Goal: Entertainment & Leisure: Consume media (video, audio)

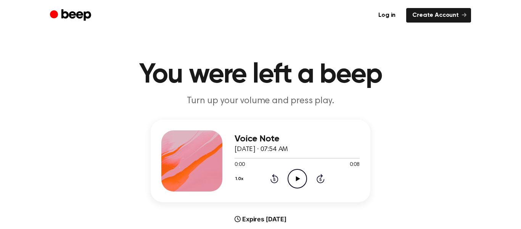
click at [291, 173] on icon "Play Audio" at bounding box center [297, 178] width 19 height 19
click at [290, 177] on icon "Play Audio" at bounding box center [297, 178] width 19 height 19
click at [296, 184] on icon "Play Audio" at bounding box center [297, 178] width 19 height 19
click at [299, 177] on icon "Play Audio" at bounding box center [297, 178] width 19 height 19
click at [289, 180] on icon "Play Audio" at bounding box center [297, 178] width 19 height 19
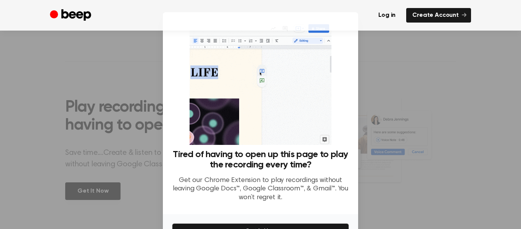
scroll to position [47, 0]
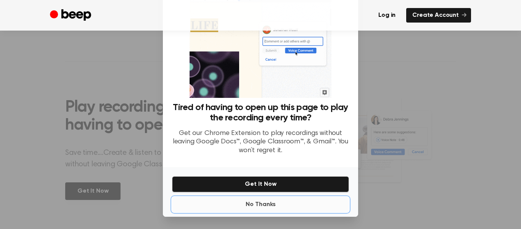
click at [248, 206] on button "No Thanks" at bounding box center [260, 203] width 177 height 15
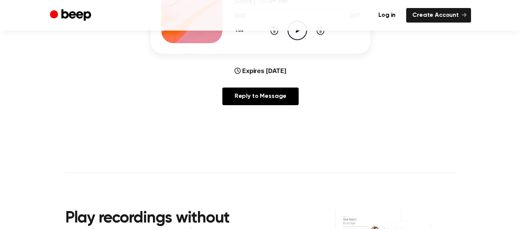
scroll to position [0, 0]
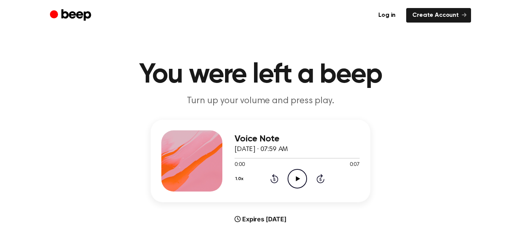
click at [296, 180] on icon at bounding box center [298, 178] width 4 height 5
click at [304, 176] on icon "Play Audio" at bounding box center [297, 178] width 19 height 19
click at [302, 179] on icon "Play Audio" at bounding box center [297, 178] width 19 height 19
click at [299, 178] on icon at bounding box center [298, 178] width 4 height 5
